Goal: Navigation & Orientation: Find specific page/section

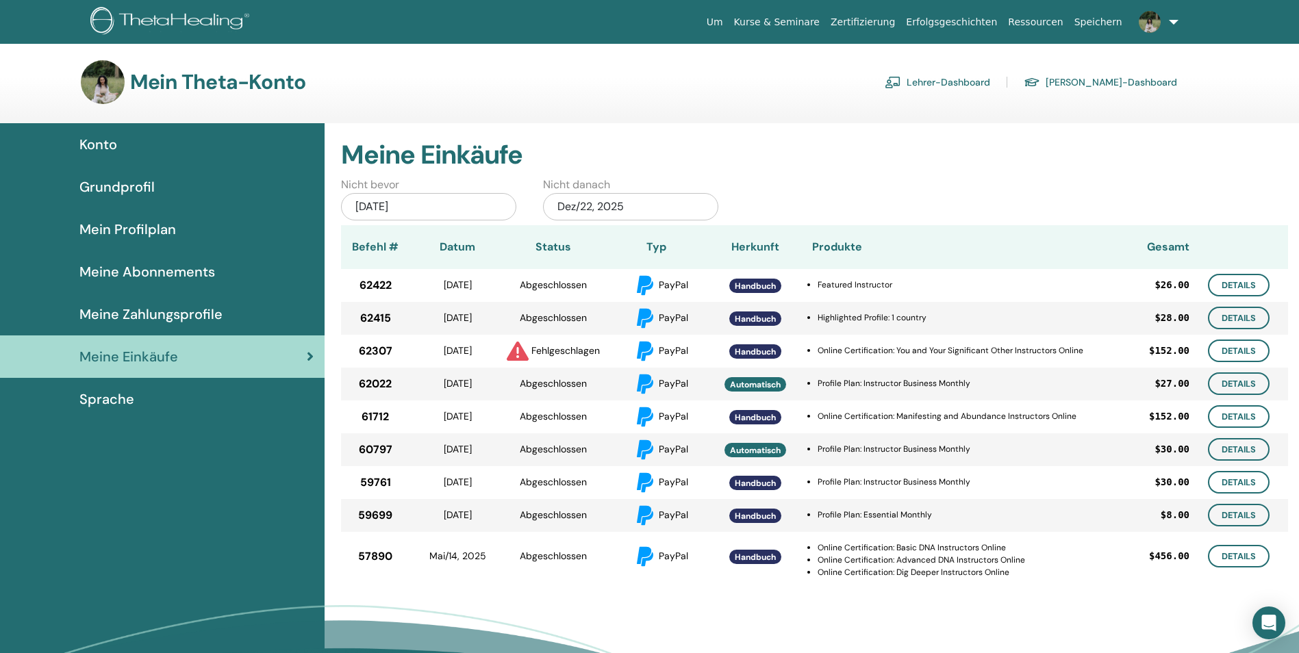
click at [118, 146] on div "Konto" at bounding box center [162, 144] width 303 height 21
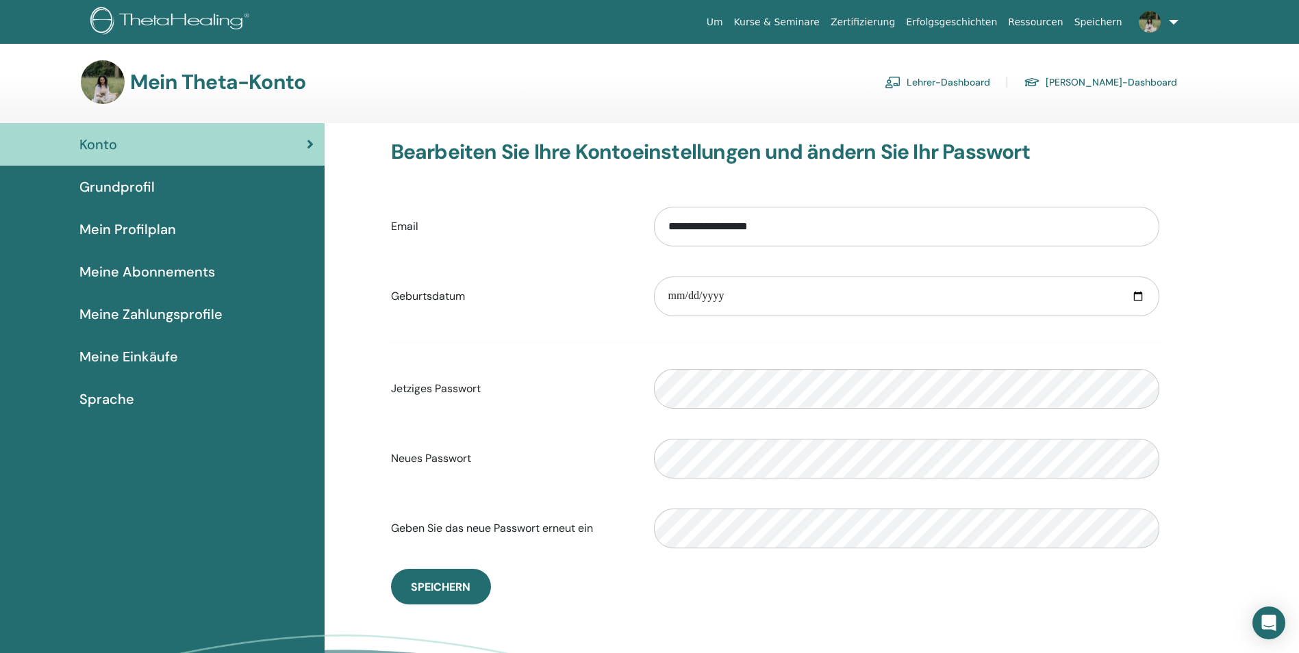
click at [964, 81] on link "Lehrer-Dashboard" at bounding box center [936, 82] width 105 height 22
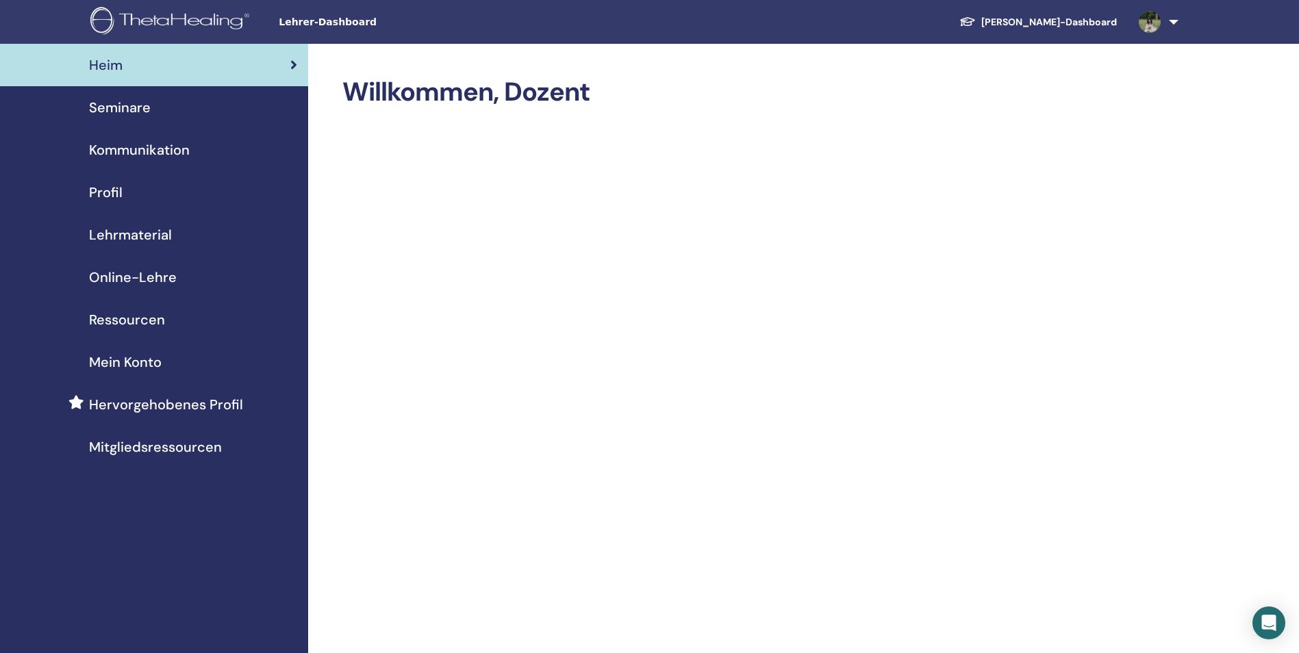
click at [154, 105] on div "Seminare" at bounding box center [154, 107] width 286 height 21
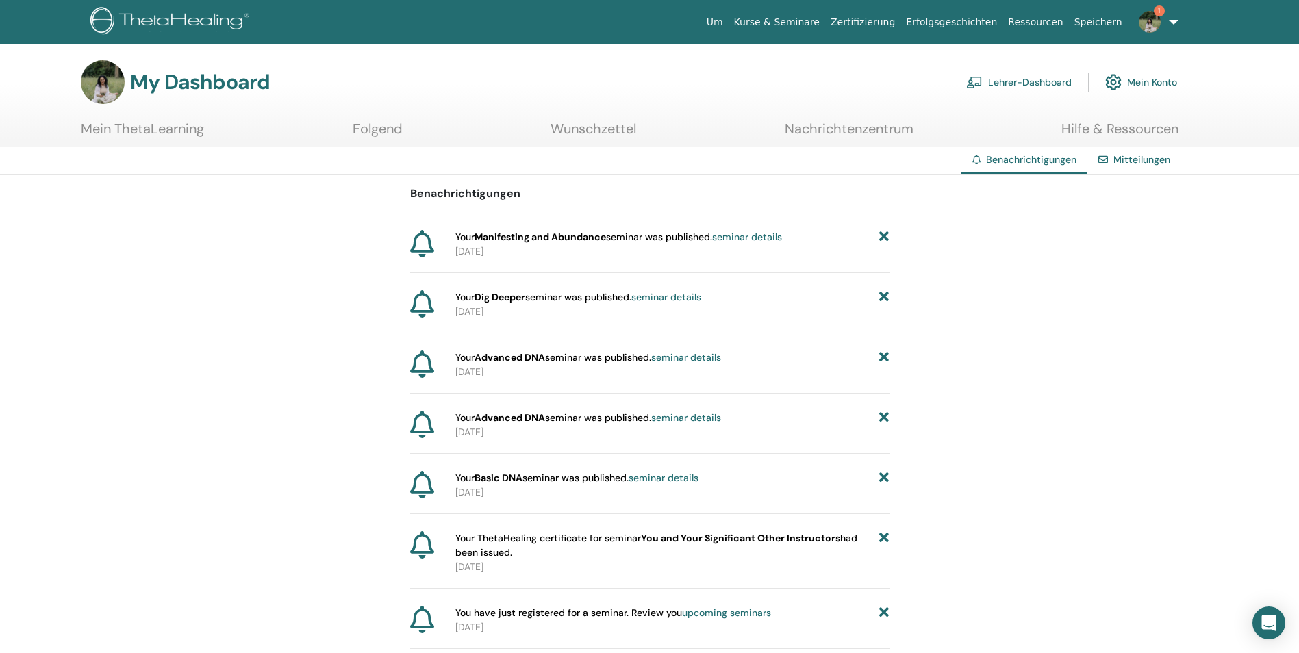
click at [1147, 22] on img at bounding box center [1149, 22] width 22 height 22
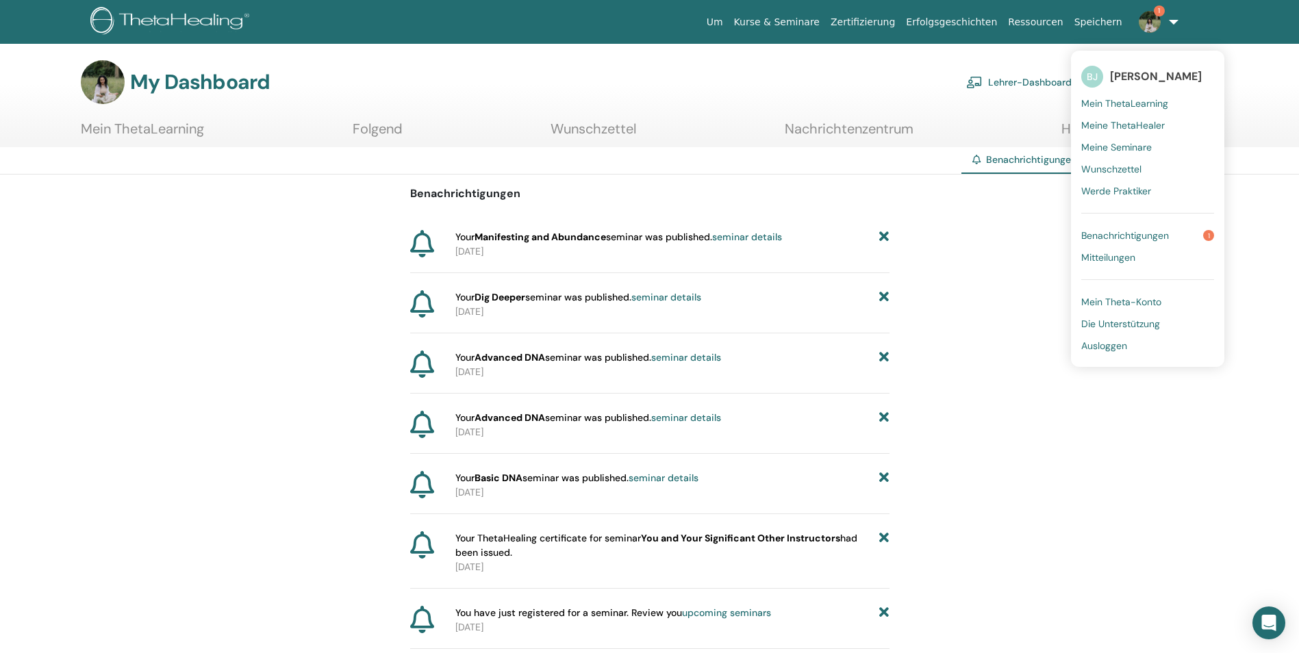
click at [1120, 231] on span "Benachrichtigungen" at bounding box center [1125, 235] width 88 height 12
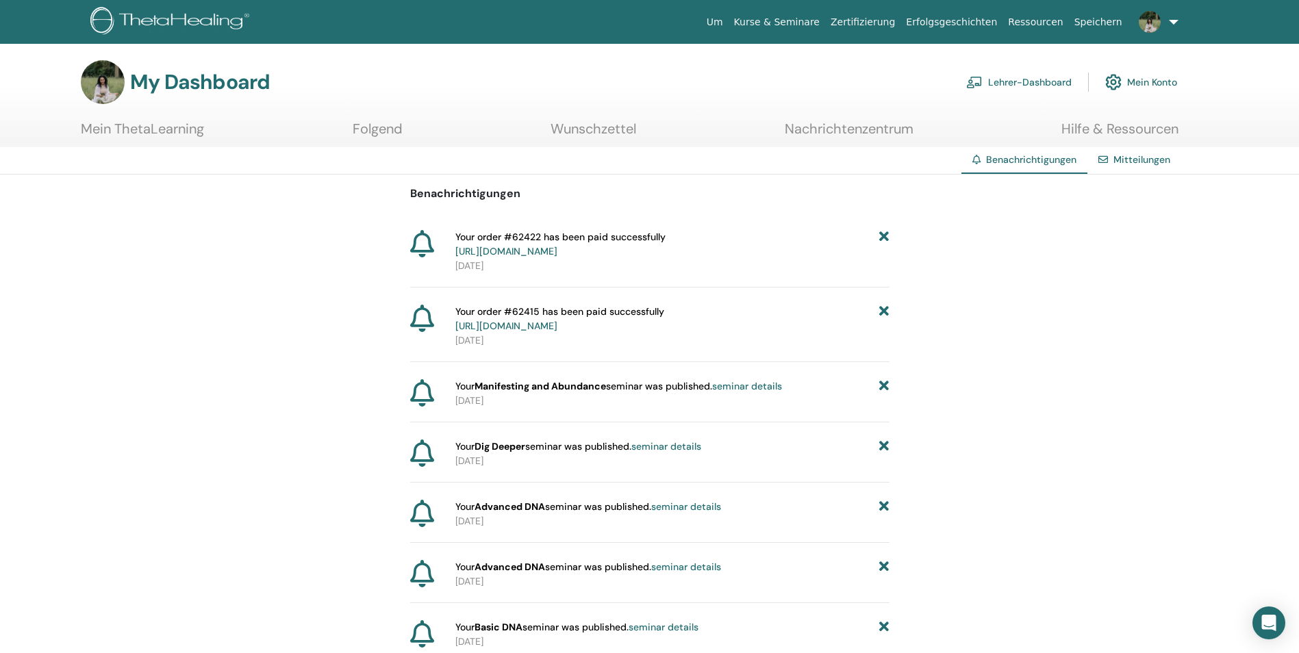
click at [151, 129] on link "Mein ThetaLearning" at bounding box center [142, 133] width 123 height 27
